Goal: Task Accomplishment & Management: Use online tool/utility

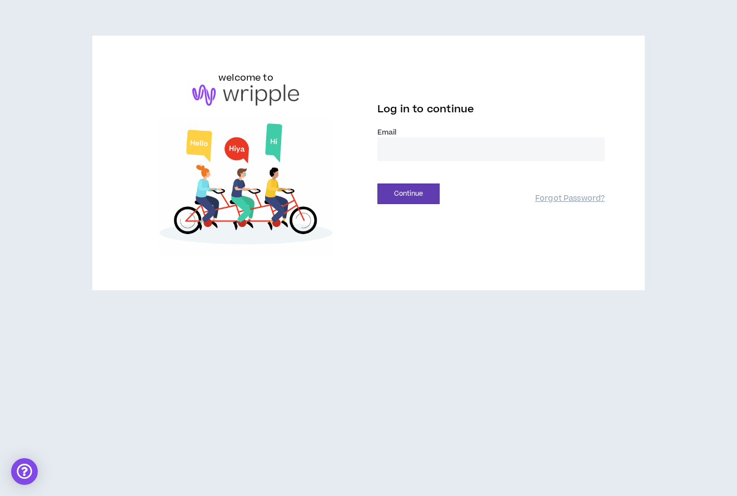
click at [407, 149] on input "email" at bounding box center [490, 149] width 227 height 24
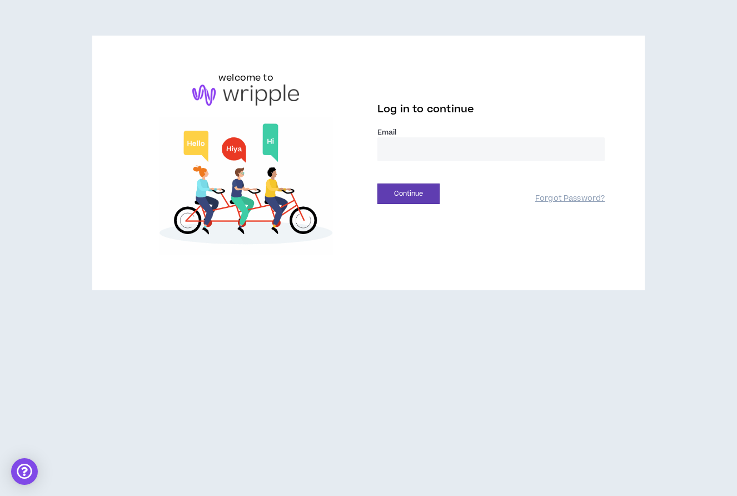
type input "**********"
click at [411, 193] on button "Continue" at bounding box center [408, 193] width 62 height 21
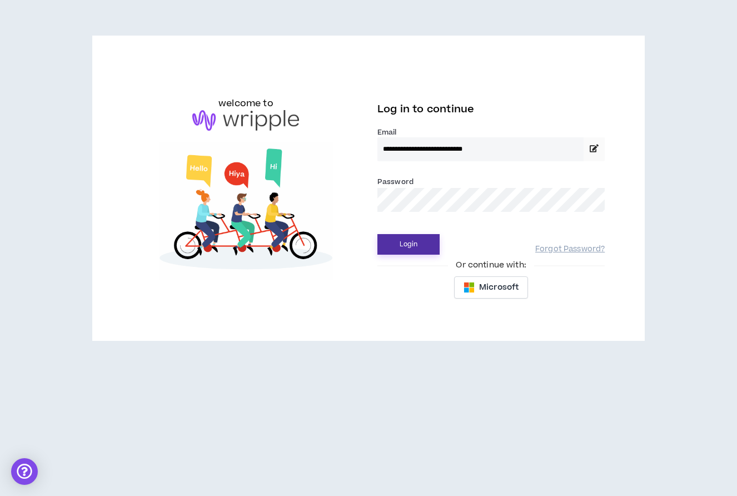
click at [416, 245] on button "Login" at bounding box center [408, 244] width 62 height 21
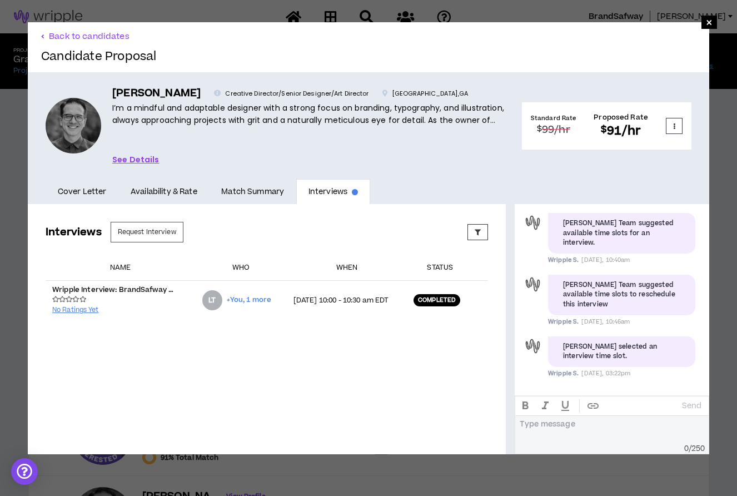
scroll to position [248, 0]
click at [707, 20] on span "×" at bounding box center [709, 22] width 7 height 13
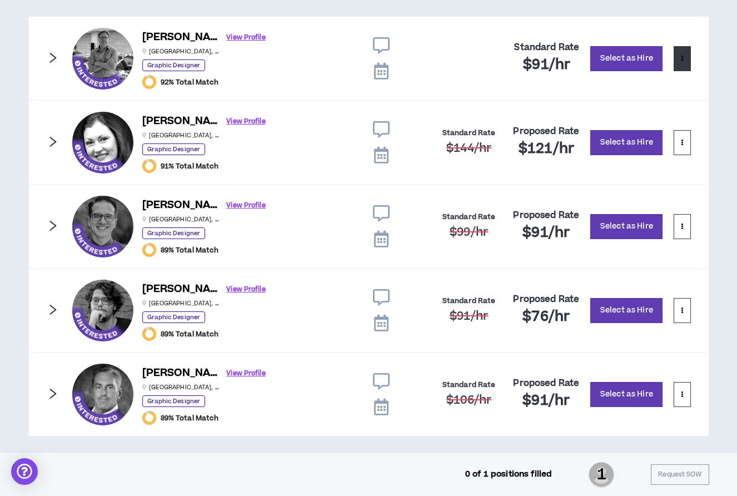
scroll to position [298, 0]
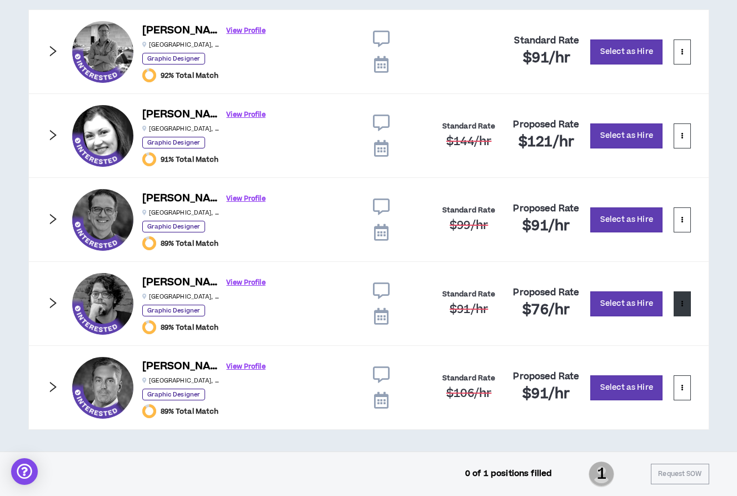
click at [681, 307] on p at bounding box center [682, 303] width 2 height 11
click at [710, 345] on div "Position 1 of 1 POSITION NOT FILLED Graphic Designer Delete Position Share EST.…" at bounding box center [368, 121] width 737 height 660
click at [227, 282] on link "View Profile" at bounding box center [246, 282] width 39 height 19
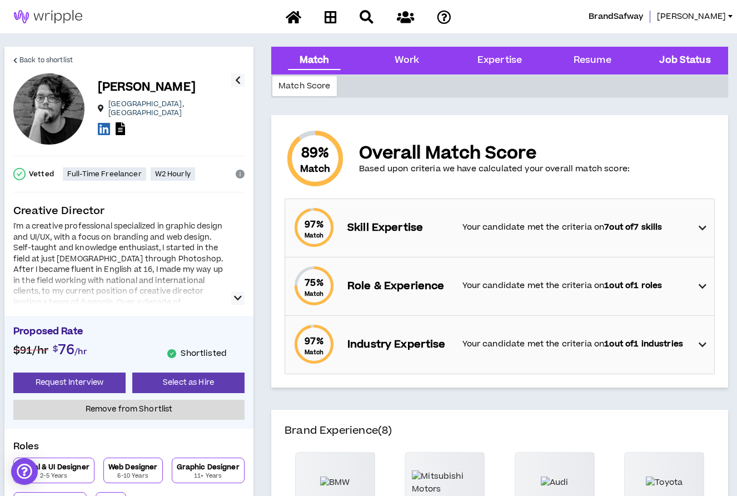
click at [687, 61] on Status "Job Status" at bounding box center [684, 60] width 51 height 14
click at [237, 78] on icon "button" at bounding box center [238, 79] width 6 height 13
